Goal: Task Accomplishment & Management: Complete application form

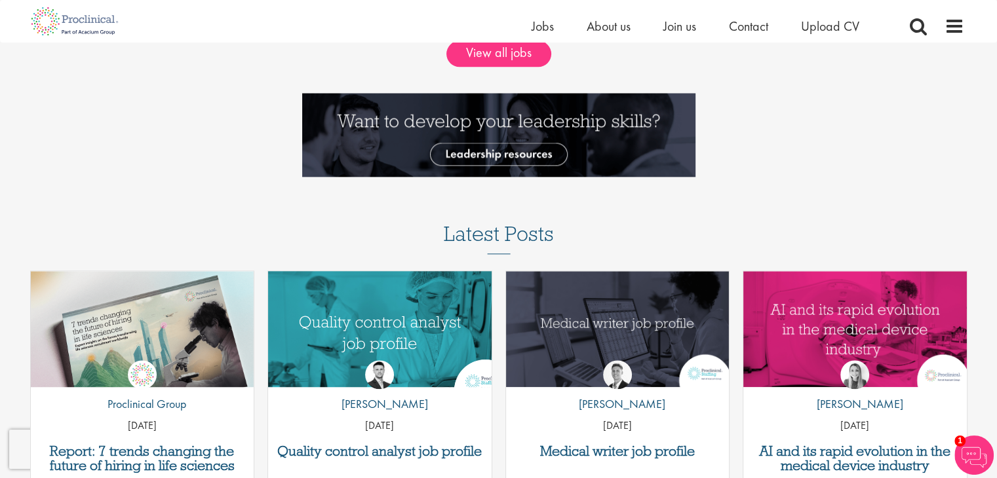
scroll to position [1310, 0]
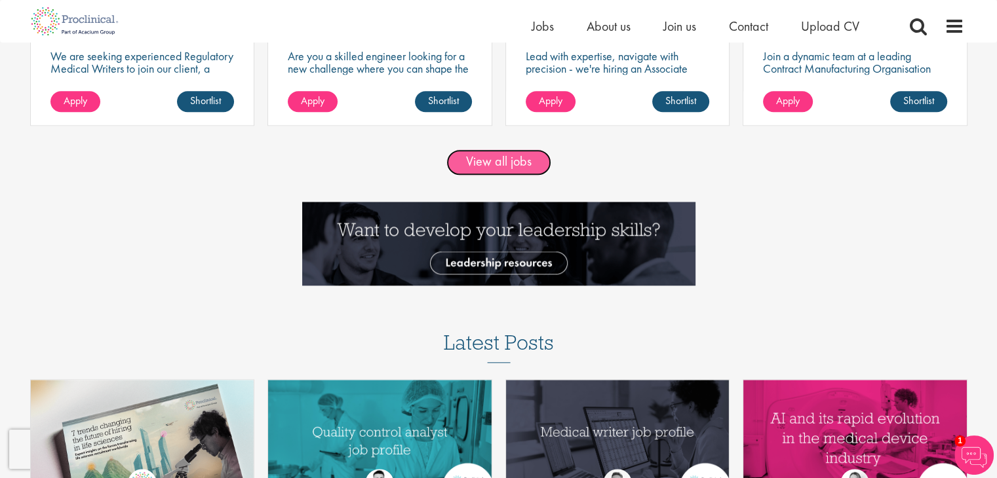
click at [471, 161] on link "View all jobs" at bounding box center [498, 162] width 105 height 26
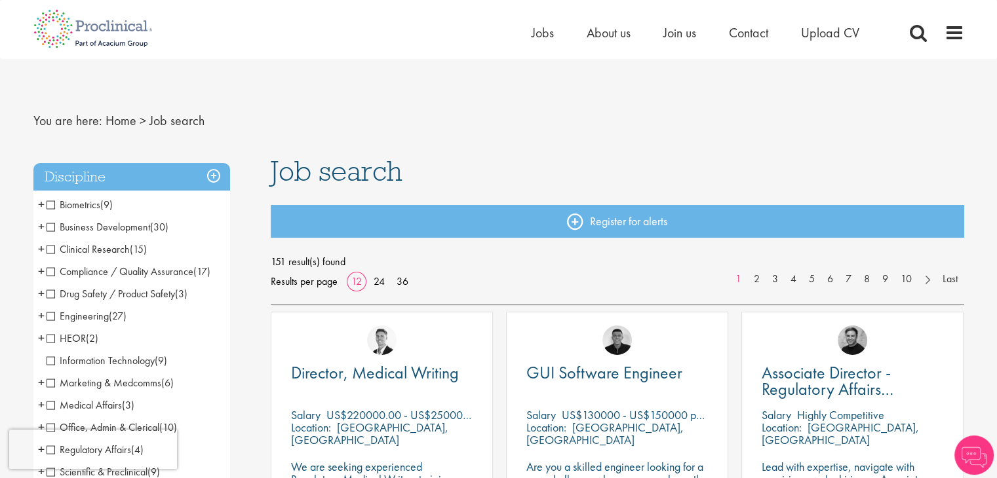
click at [47, 384] on span "Marketing & Medcomms" at bounding box center [104, 383] width 115 height 14
